Goal: Task Accomplishment & Management: Complete application form

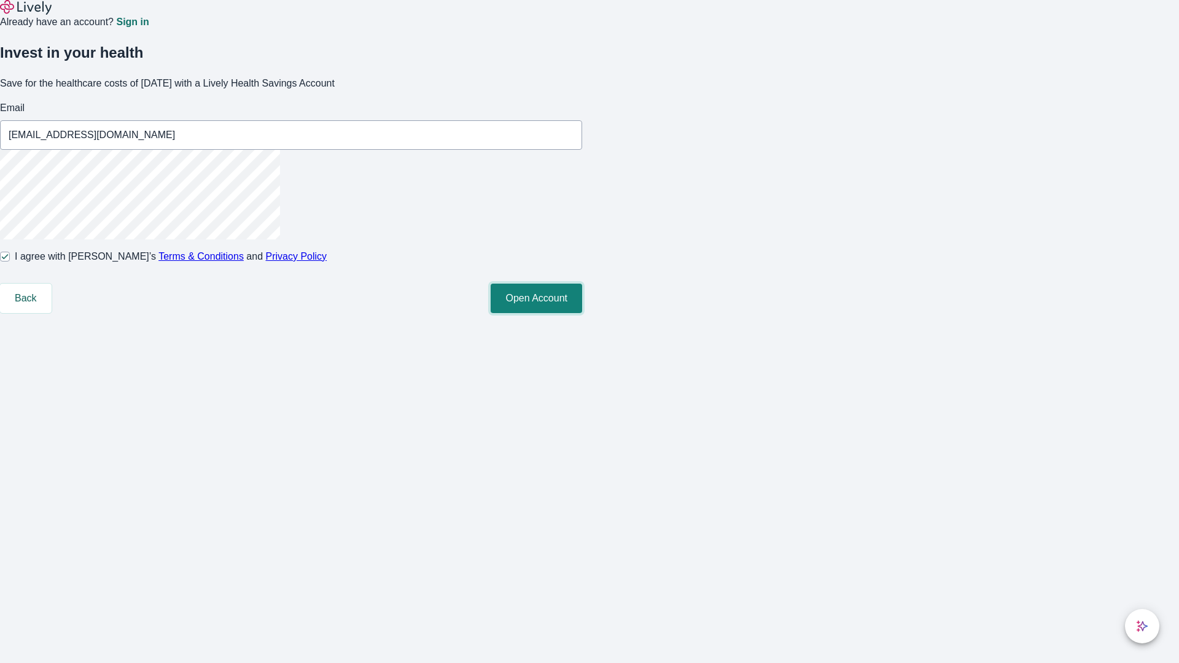
click at [582, 313] on button "Open Account" at bounding box center [536, 298] width 91 height 29
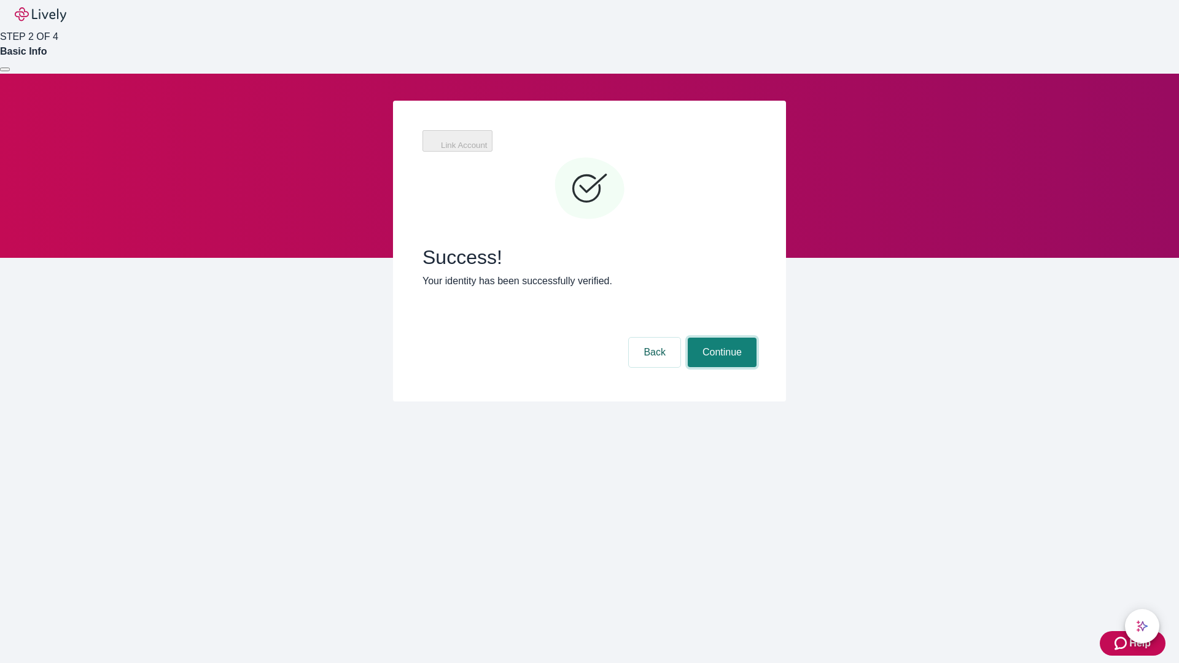
click at [720, 338] on button "Continue" at bounding box center [722, 352] width 69 height 29
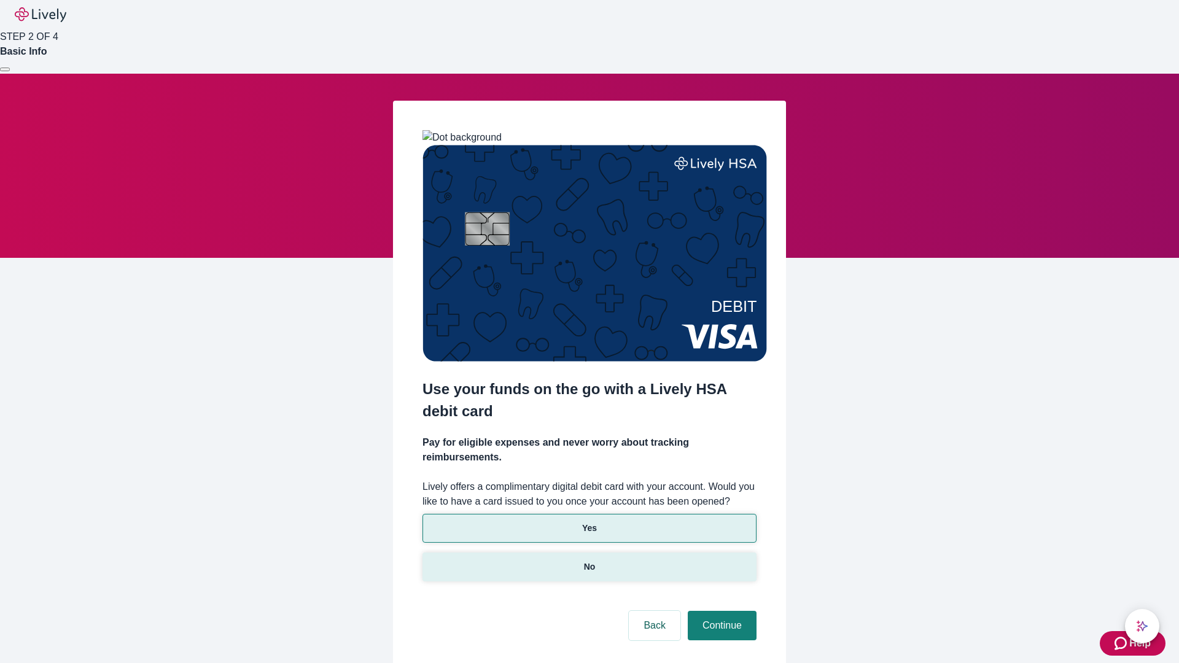
click at [589, 561] on p "No" at bounding box center [590, 567] width 12 height 13
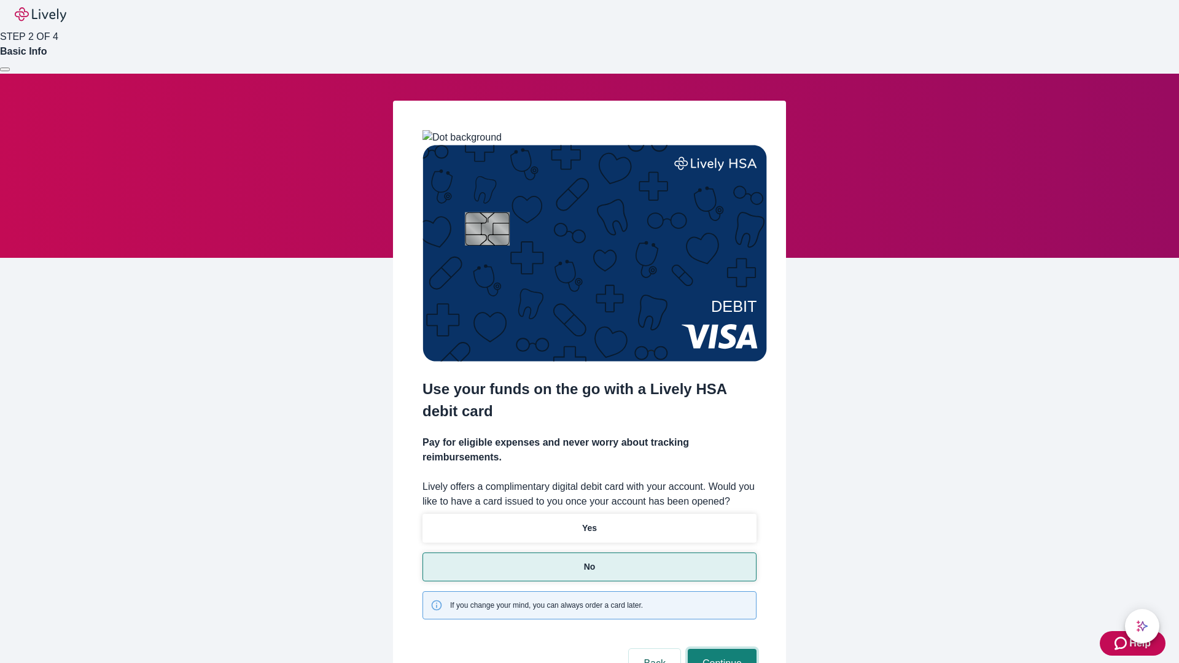
click at [720, 649] on button "Continue" at bounding box center [722, 663] width 69 height 29
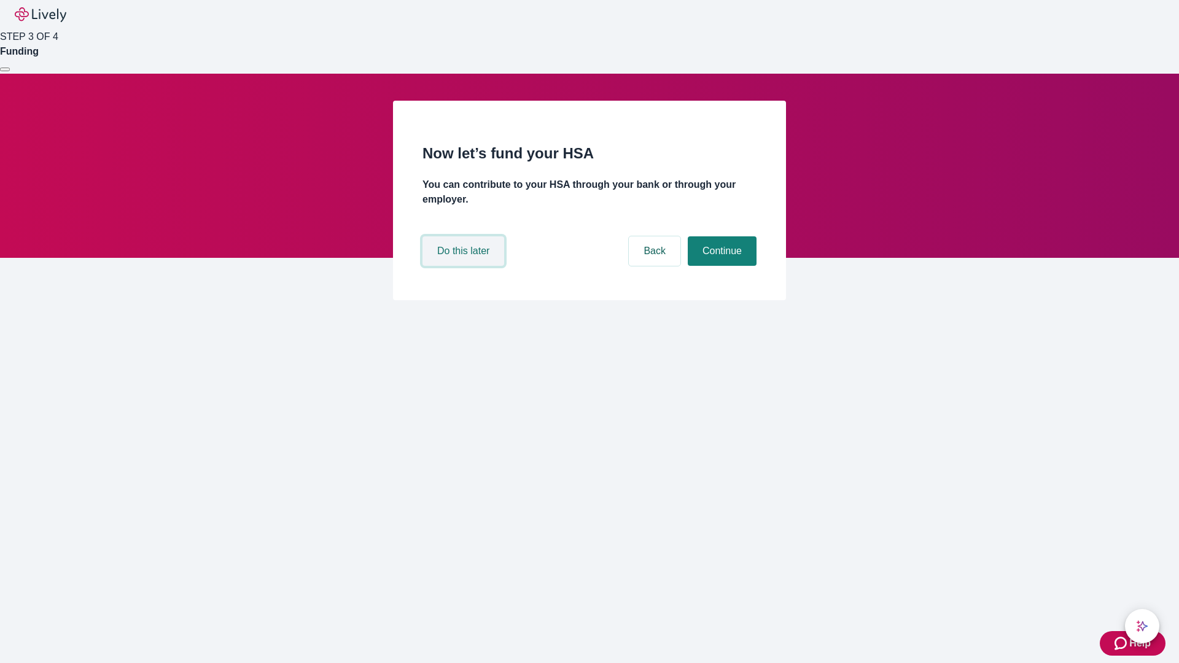
click at [465, 266] on button "Do this later" at bounding box center [463, 250] width 82 height 29
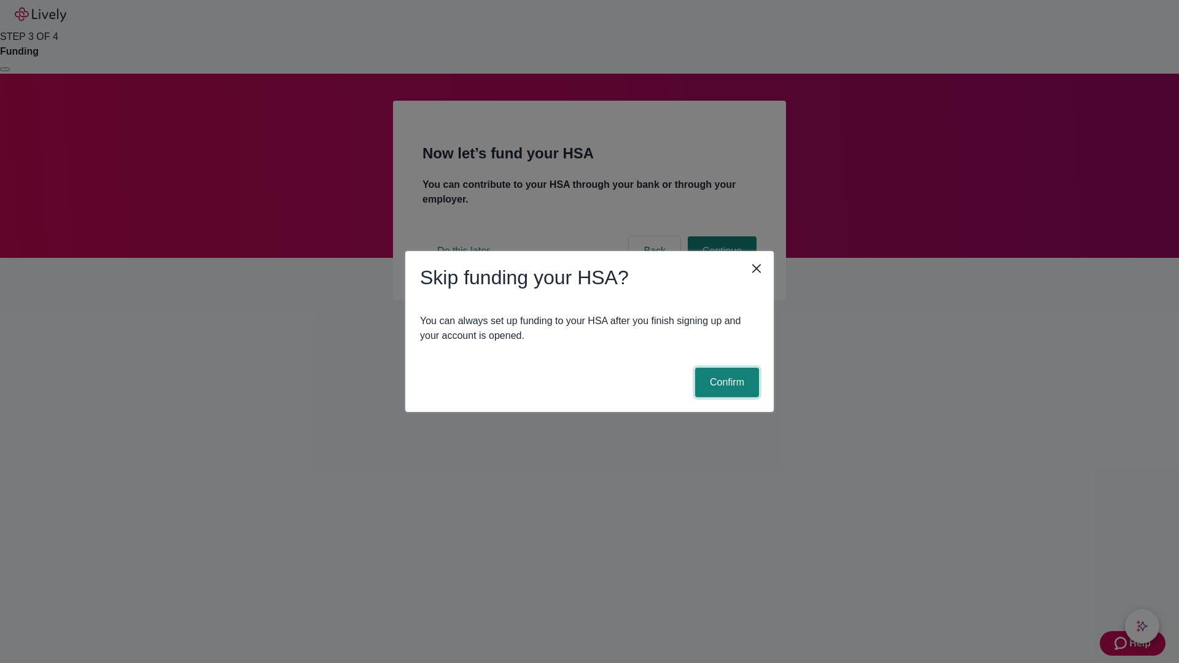
click at [725, 383] on button "Confirm" at bounding box center [727, 382] width 64 height 29
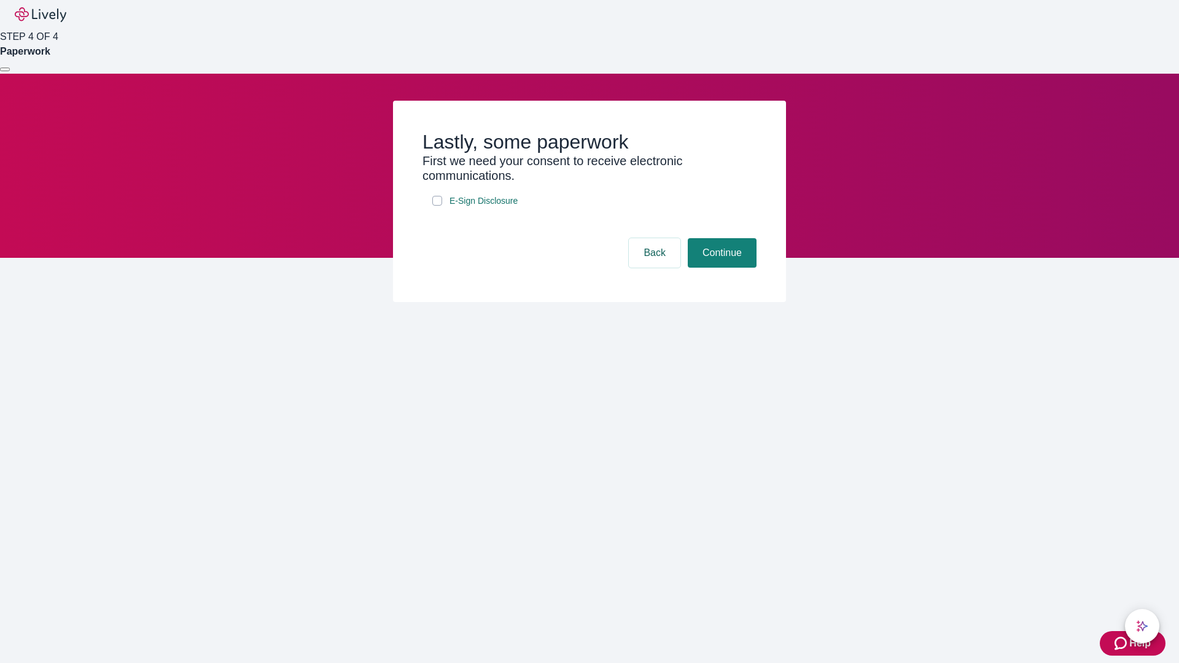
click at [437, 206] on input "E-Sign Disclosure" at bounding box center [437, 201] width 10 height 10
checkbox input "true"
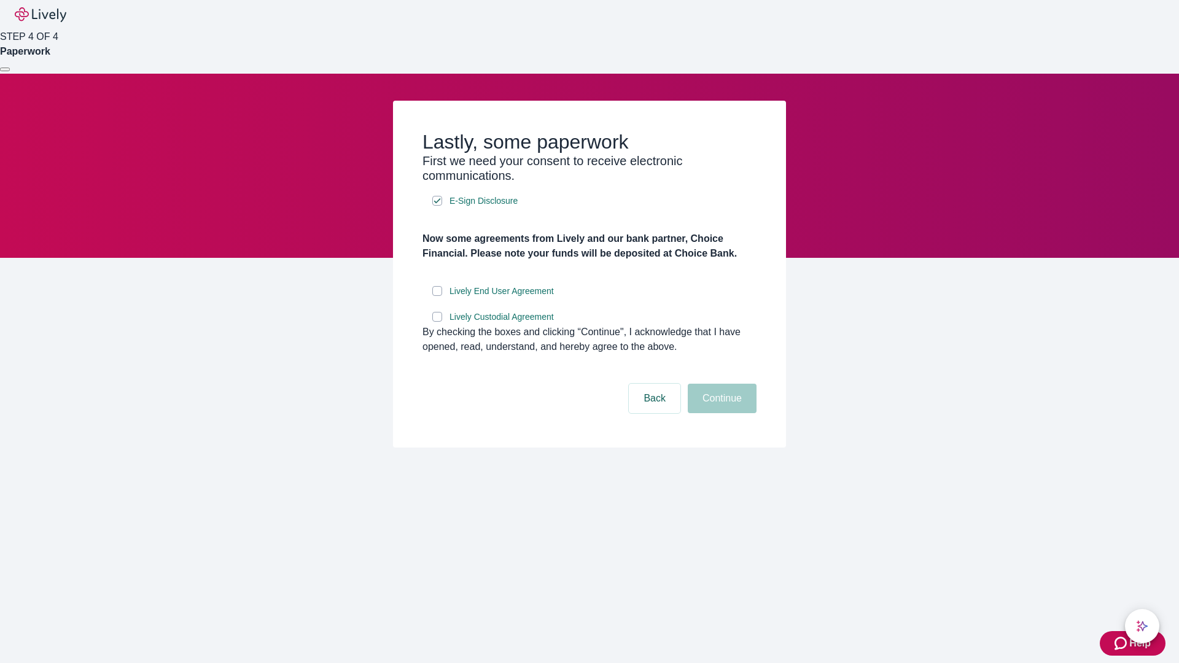
click at [437, 296] on input "Lively End User Agreement" at bounding box center [437, 291] width 10 height 10
checkbox input "true"
click at [437, 322] on input "Lively Custodial Agreement" at bounding box center [437, 317] width 10 height 10
checkbox input "true"
click at [720, 413] on button "Continue" at bounding box center [722, 398] width 69 height 29
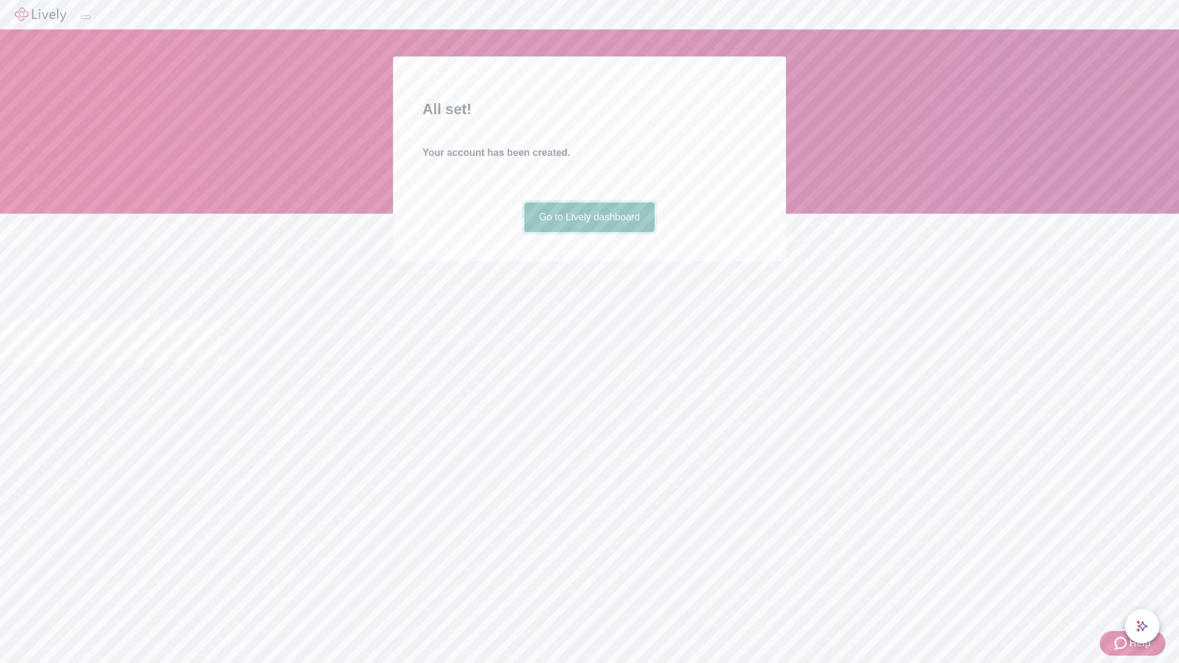
click at [589, 232] on link "Go to Lively dashboard" at bounding box center [589, 217] width 131 height 29
